Goal: Transaction & Acquisition: Purchase product/service

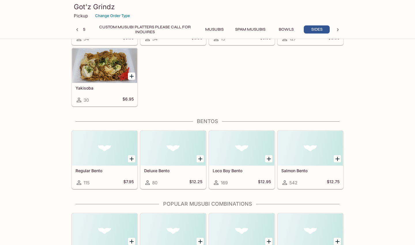
scroll to position [1334, 0]
click at [166, 169] on div "Deluxe Bento 80 $12.25" at bounding box center [173, 176] width 65 height 23
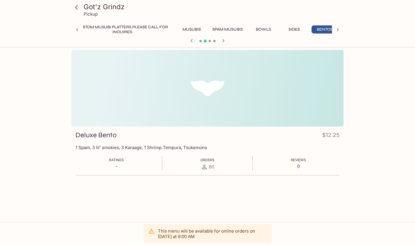
scroll to position [0, 120]
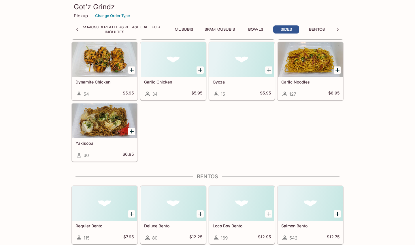
scroll to position [1280, 0]
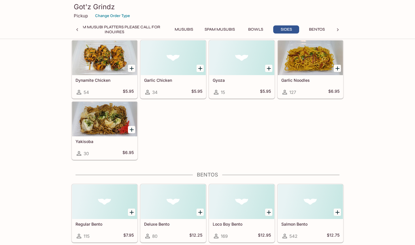
click at [101, 219] on div "Regular Bento 115 $7.95" at bounding box center [104, 230] width 65 height 23
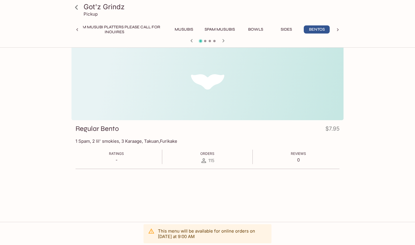
scroll to position [6, 0]
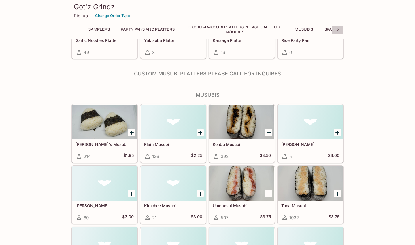
click at [337, 29] on icon at bounding box center [338, 30] width 6 height 6
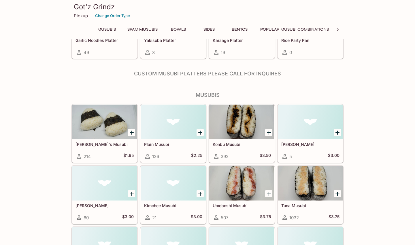
scroll to position [0, 200]
click at [247, 30] on button "Bentos" at bounding box center [240, 29] width 26 height 8
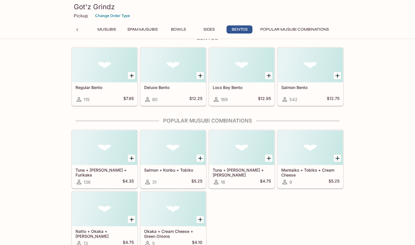
scroll to position [1416, 0]
